Goal: Navigation & Orientation: Find specific page/section

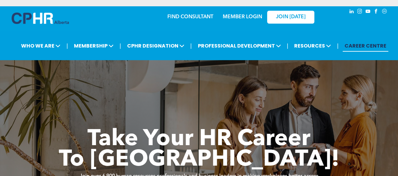
click at [253, 19] on link "MEMBER LOGIN" at bounding box center [242, 16] width 39 height 5
click at [369, 43] on link "CAREER CENTRE" at bounding box center [365, 46] width 46 height 12
